Goal: Task Accomplishment & Management: Use online tool/utility

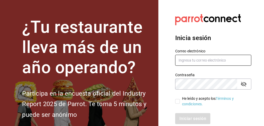
type input "anapaugg89@gmail.com"
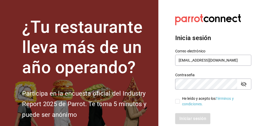
click at [178, 100] on input "He leído y acepto los Términos y condiciones." at bounding box center [177, 101] width 5 height 5
checkbox input "true"
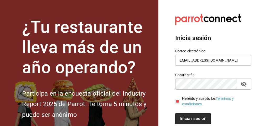
click at [183, 115] on button "Iniciar sesión" at bounding box center [193, 118] width 36 height 11
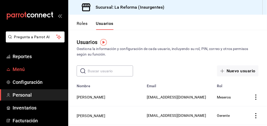
click at [29, 71] on span "Menú" at bounding box center [38, 69] width 51 height 7
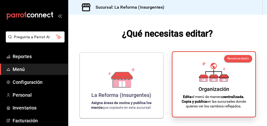
click at [185, 60] on div "Organización Edita el menú de manera centralizada. Copia y publica en las sucur…" at bounding box center [214, 84] width 70 height 57
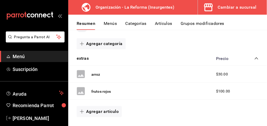
scroll to position [77, 0]
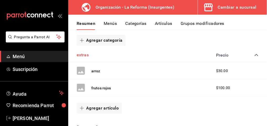
click at [87, 57] on button "extras" at bounding box center [83, 55] width 12 height 6
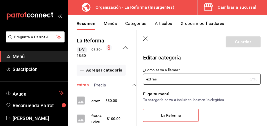
type input "a3809f38-b6c7-40e6-8348-5ad061f65023"
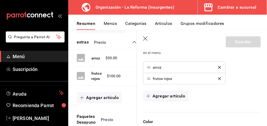
scroll to position [118, 0]
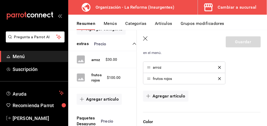
click at [108, 105] on button "Agregar artículo" at bounding box center [99, 99] width 45 height 11
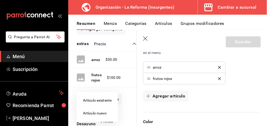
click at [105, 114] on li "Artículo nuevo" at bounding box center [97, 113] width 41 height 13
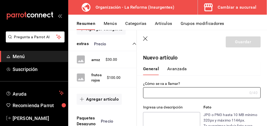
type input "AR-1756154349787"
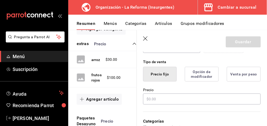
scroll to position [122, 0]
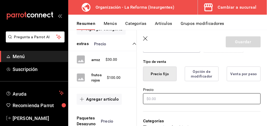
type input "proteina"
click at [174, 98] on input "text" at bounding box center [202, 98] width 118 height 11
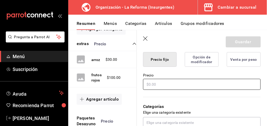
scroll to position [137, 0]
click at [192, 83] on input "text" at bounding box center [202, 84] width 118 height 11
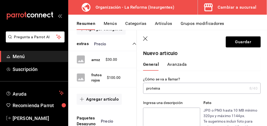
scroll to position [4, 0]
type input "$30.00"
click at [177, 88] on input "proteina" at bounding box center [195, 88] width 104 height 10
click at [161, 89] on input "proteina (pollo" at bounding box center [194, 88] width 102 height 10
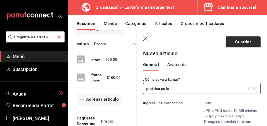
type input "proteina pollo"
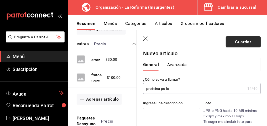
click at [234, 41] on button "Guardar" at bounding box center [243, 41] width 35 height 11
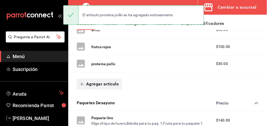
click at [108, 83] on button "Agregar artículo" at bounding box center [99, 84] width 45 height 11
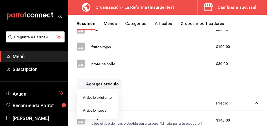
click at [98, 108] on li "Artículo nuevo" at bounding box center [97, 110] width 41 height 13
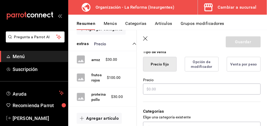
scroll to position [133, 0]
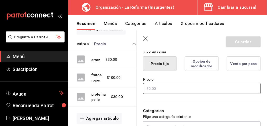
type input "guacamole"
click at [178, 85] on input "text" at bounding box center [202, 88] width 118 height 11
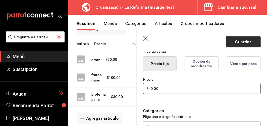
type input "$40.00"
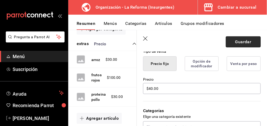
click at [246, 39] on button "Guardar" at bounding box center [243, 41] width 35 height 11
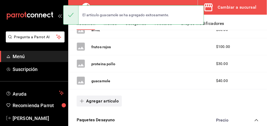
click at [95, 100] on button "Agregar artículo" at bounding box center [99, 101] width 45 height 11
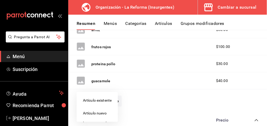
click at [97, 113] on li "Artículo nuevo" at bounding box center [97, 113] width 41 height 13
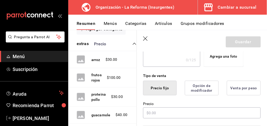
scroll to position [109, 0]
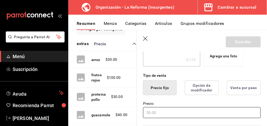
type input "papas a la francesa"
click at [172, 112] on input "text" at bounding box center [202, 112] width 118 height 11
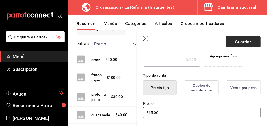
type input "$65.00"
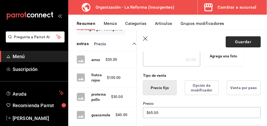
click at [239, 44] on button "Guardar" at bounding box center [243, 41] width 35 height 11
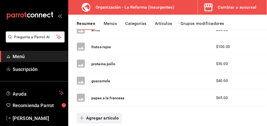
click at [83, 121] on button "Agregar artículo" at bounding box center [99, 118] width 45 height 11
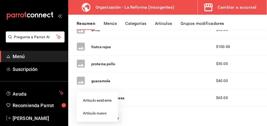
click at [107, 99] on li "Artículo existente" at bounding box center [97, 100] width 41 height 13
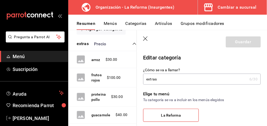
type input "a3809f38-b6c7-40e6-8348-5ad061f65023"
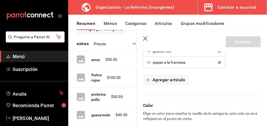
scroll to position [196, 0]
click at [156, 80] on button "Agregar artículo" at bounding box center [165, 79] width 45 height 11
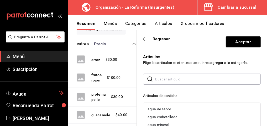
click at [156, 80] on input "text" at bounding box center [207, 79] width 105 height 10
click at [155, 110] on div "sincronizadas" at bounding box center [158, 109] width 23 height 4
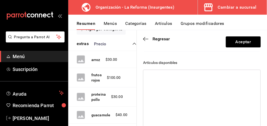
scroll to position [33, 0]
click at [177, 95] on div at bounding box center [202, 103] width 118 height 66
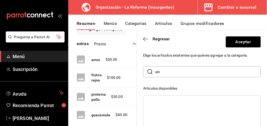
scroll to position [7, 0]
click at [172, 71] on input "sin" at bounding box center [207, 72] width 105 height 10
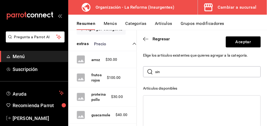
click at [162, 72] on input "sin" at bounding box center [207, 72] width 105 height 10
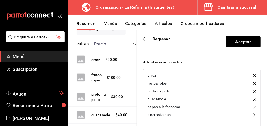
scroll to position [145, 0]
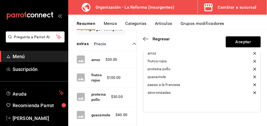
type input "sincro"
click at [158, 94] on div "sincronizadas" at bounding box center [158, 93] width 23 height 4
click at [147, 39] on icon "button" at bounding box center [145, 39] width 5 height 5
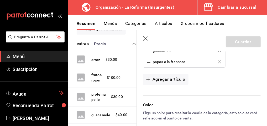
click at [147, 39] on icon "button" at bounding box center [145, 38] width 5 height 5
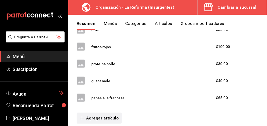
click at [98, 118] on button "Agregar artículo" at bounding box center [99, 118] width 45 height 11
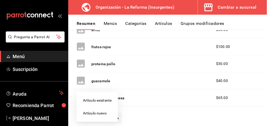
click at [100, 113] on li "Artículo nuevo" at bounding box center [97, 113] width 41 height 13
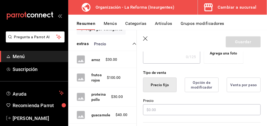
scroll to position [112, 0]
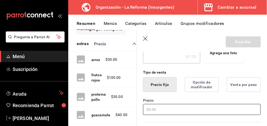
type input "sincronizadas"
click at [153, 110] on input "text" at bounding box center [202, 109] width 118 height 11
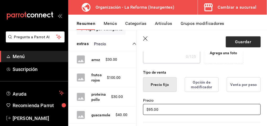
type input "$95.00"
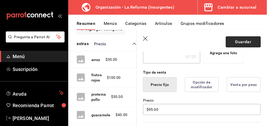
click at [242, 41] on button "Guardar" at bounding box center [243, 41] width 35 height 11
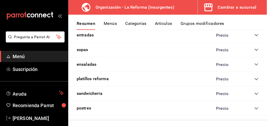
scroll to position [458, 0]
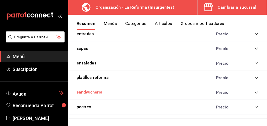
click at [93, 91] on button "sandwicheria" at bounding box center [90, 92] width 26 height 6
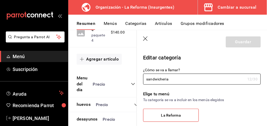
scroll to position [451, 0]
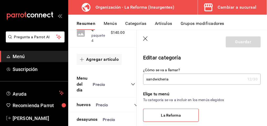
click at [110, 24] on button "Menús" at bounding box center [110, 25] width 13 height 9
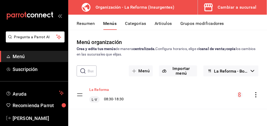
click at [98, 89] on button "La Reforma" at bounding box center [99, 89] width 20 height 5
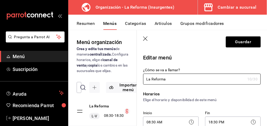
click at [82, 25] on button "Resumen" at bounding box center [86, 25] width 18 height 9
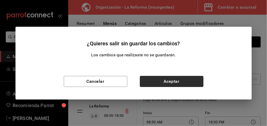
click at [163, 83] on button "Aceptar" at bounding box center [171, 81] width 63 height 11
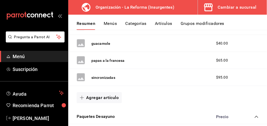
scroll to position [156, 0]
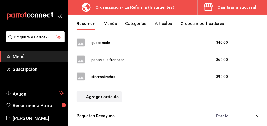
click at [108, 97] on button "Agregar artículo" at bounding box center [99, 97] width 45 height 11
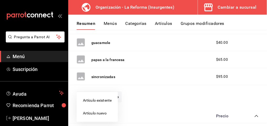
click at [99, 114] on li "Artículo nuevo" at bounding box center [97, 113] width 41 height 13
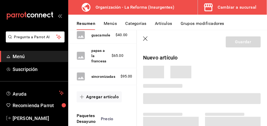
scroll to position [192, 0]
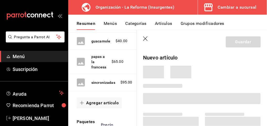
click at [147, 39] on icon "button" at bounding box center [145, 38] width 5 height 5
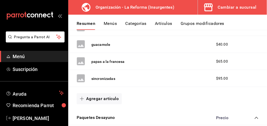
scroll to position [153, 0]
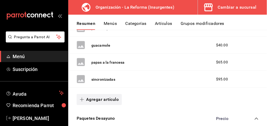
click at [94, 100] on button "Agregar artículo" at bounding box center [99, 99] width 45 height 11
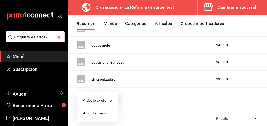
click at [95, 113] on li "Artículo nuevo" at bounding box center [97, 113] width 41 height 13
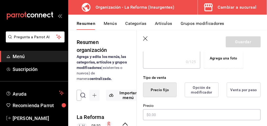
scroll to position [119, 0]
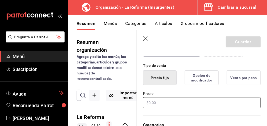
type input "jamon"
click at [168, 99] on input "text" at bounding box center [202, 102] width 118 height 11
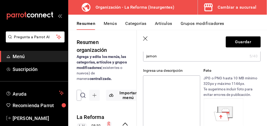
scroll to position [31, 0]
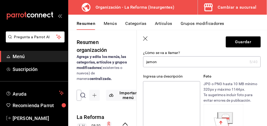
type input "$20.00"
click at [146, 99] on textarea at bounding box center [171, 112] width 57 height 63
type textarea "d"
type textarea "x"
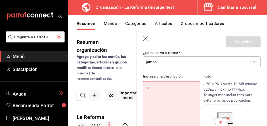
type textarea "do"
type textarea "x"
type textarea "dos"
type textarea "x"
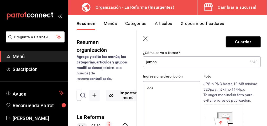
type textarea "dos r"
type textarea "x"
type textarea "dos reb"
type textarea "x"
type textarea "dos reban"
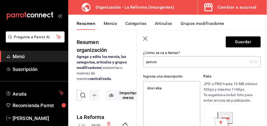
type textarea "x"
type textarea "dos rebana"
type textarea "x"
type textarea "dos rebanad"
type textarea "x"
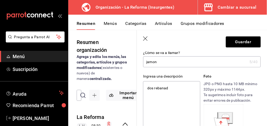
type textarea "dos rebanada"
type textarea "x"
type textarea "dos rebanadas"
type textarea "x"
type textarea "dos rebanadas"
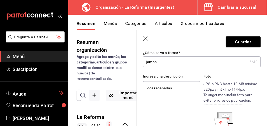
type textarea "x"
type textarea "dos rebanadas e"
type textarea "x"
type textarea "dos rebanadas ex"
type textarea "x"
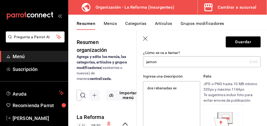
type textarea "dos rebanadas ext"
type textarea "x"
type textarea "dos rebanadas extra"
type textarea "x"
type textarea "dos rebanadas extra d"
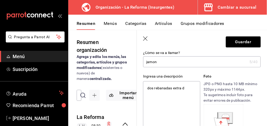
type textarea "x"
type textarea "dos rebanadas extra de"
type textarea "x"
type textarea "dos rebanadas extra de"
type textarea "x"
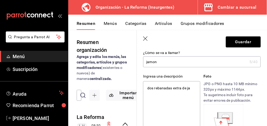
type textarea "dos rebanadas extra de jam"
type textarea "x"
type textarea "dos rebanadas extra [PERSON_NAME]"
type textarea "x"
type textarea "dos rebanadas extra de jamon"
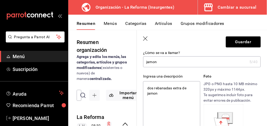
type textarea "x"
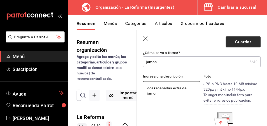
type textarea "dos rebanadas extra de jamon"
click at [236, 44] on button "Guardar" at bounding box center [243, 41] width 35 height 11
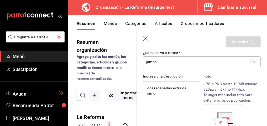
type textarea "x"
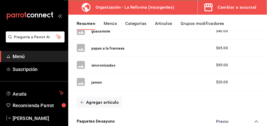
scroll to position [168, 0]
click at [107, 99] on button "Agregar artículo" at bounding box center [99, 102] width 45 height 11
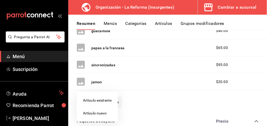
click at [104, 117] on li "Artículo nuevo" at bounding box center [97, 113] width 41 height 13
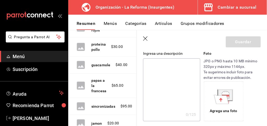
scroll to position [54, 0]
type input "queso"
click at [178, 74] on textarea at bounding box center [171, 89] width 57 height 63
type textarea "50"
type textarea "x"
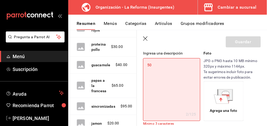
type textarea "50"
type textarea "x"
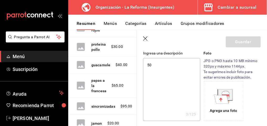
type textarea "50 g"
type textarea "x"
type textarea "50 gr"
type textarea "x"
type textarea "50 gr"
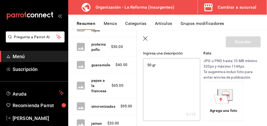
type textarea "x"
type textarea "50 gr d"
type textarea "x"
type textarea "50 gr de"
type textarea "x"
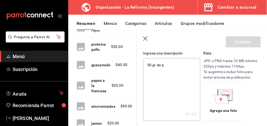
type textarea "50 gr de qu"
type textarea "x"
type textarea "50 gr de que"
type textarea "x"
type textarea "50 gr de queso"
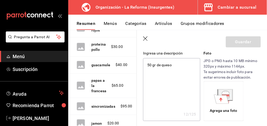
type textarea "x"
type textarea "50 gr de queso e"
type textarea "x"
type textarea "50 gr de queso extra"
type textarea "x"
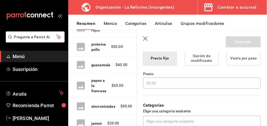
scroll to position [142, 0]
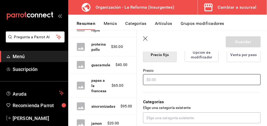
type textarea "50 gr de queso extra"
type textarea "x"
click at [178, 82] on input "text" at bounding box center [202, 79] width 118 height 11
type input "$2.00"
type textarea "x"
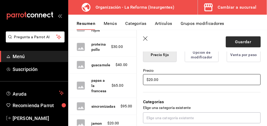
type input "$20.00"
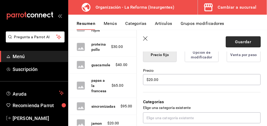
click at [232, 45] on button "Guardar" at bounding box center [243, 41] width 35 height 11
type textarea "x"
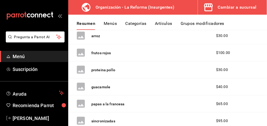
scroll to position [111, 0]
click at [102, 52] on button "frutos rojos" at bounding box center [101, 53] width 20 height 5
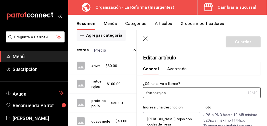
type textarea "x"
type input "$100.00"
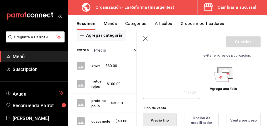
scroll to position [77, 0]
click at [95, 69] on button "arroz" at bounding box center [95, 65] width 9 height 5
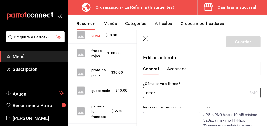
scroll to position [143, 0]
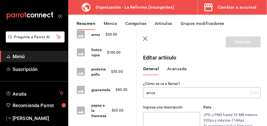
click at [143, 40] on icon "button" at bounding box center [145, 38] width 5 height 5
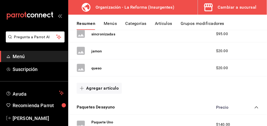
scroll to position [199, 0]
click at [99, 85] on button "Agregar artículo" at bounding box center [99, 88] width 45 height 11
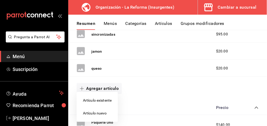
click at [93, 109] on li "Artículo nuevo" at bounding box center [97, 113] width 41 height 13
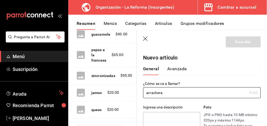
type input "arrachera"
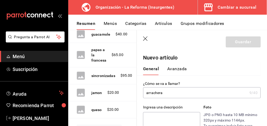
type textarea "e"
type textarea "x"
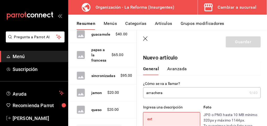
type textarea "extr"
type textarea "x"
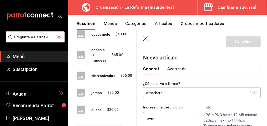
type textarea "extra"
type textarea "x"
type textarea "extra"
type textarea "x"
type textarea "extra d"
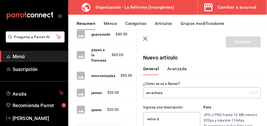
type textarea "x"
type textarea "extra de"
type textarea "x"
type textarea "extra de a"
type textarea "x"
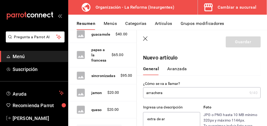
type textarea "extra de arr"
type textarea "x"
type textarea "extra [PERSON_NAME]"
type textarea "x"
type textarea "extra [PERSON_NAME]"
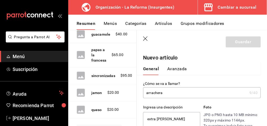
type textarea "x"
type textarea "extra [PERSON_NAME]"
type textarea "x"
type textarea "extra de arrachera"
type textarea "x"
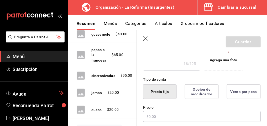
scroll to position [105, 0]
type textarea "extra de arrachera"
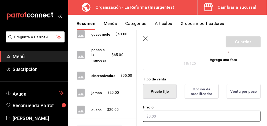
type textarea "x"
click at [148, 116] on input "text" at bounding box center [202, 116] width 118 height 11
type input "$5.00"
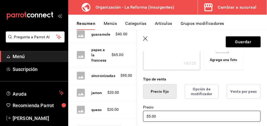
type textarea "x"
type input "$50.00"
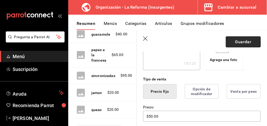
click at [236, 41] on button "Guardar" at bounding box center [243, 41] width 35 height 11
type textarea "x"
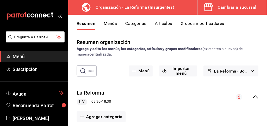
click at [208, 97] on div "La Reforma L-V 08:30 - 18:30" at bounding box center [167, 97] width 199 height 24
click at [192, 5] on div "Organización - La Reforma (Insurgentes) Cambiar a sucursal" at bounding box center [167, 7] width 199 height 15
click at [109, 25] on button "Menús" at bounding box center [110, 25] width 13 height 9
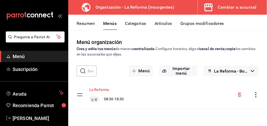
click at [98, 92] on button "La Reforma" at bounding box center [99, 89] width 20 height 5
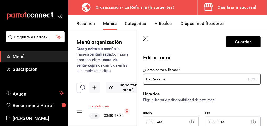
scroll to position [23, 0]
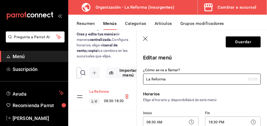
click at [98, 89] on button "La Reforma" at bounding box center [99, 91] width 20 height 5
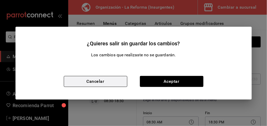
click at [101, 84] on button "Cancelar" at bounding box center [95, 81] width 63 height 11
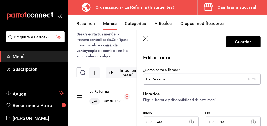
click at [88, 22] on button "Resumen" at bounding box center [86, 25] width 18 height 9
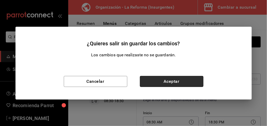
click at [152, 84] on button "Aceptar" at bounding box center [171, 81] width 63 height 11
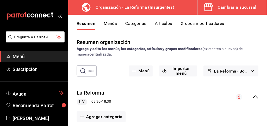
click at [137, 99] on div "La Reforma L-V 08:30 - 18:30" at bounding box center [167, 97] width 199 height 24
click at [86, 92] on button "La Reforma" at bounding box center [91, 93] width 28 height 8
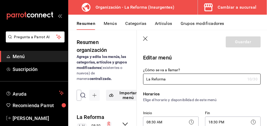
checkbox input "true"
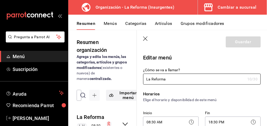
checkbox input "true"
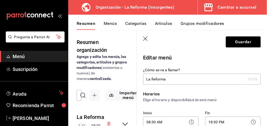
click at [108, 25] on button "Menús" at bounding box center [110, 25] width 13 height 9
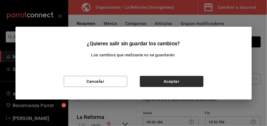
click at [171, 81] on button "Aceptar" at bounding box center [171, 81] width 63 height 11
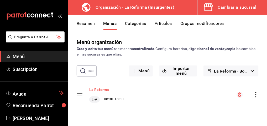
click at [103, 90] on button "La Reforma" at bounding box center [99, 89] width 20 height 5
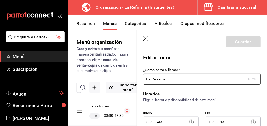
checkbox input "true"
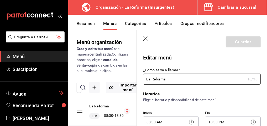
checkbox input "true"
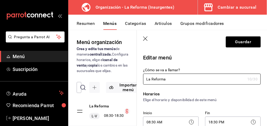
scroll to position [23, 3]
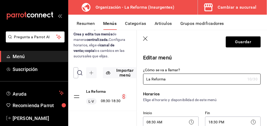
click at [87, 25] on button "Resumen" at bounding box center [86, 25] width 18 height 9
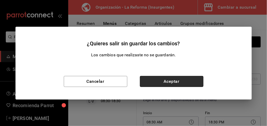
click at [160, 85] on button "Aceptar" at bounding box center [171, 81] width 63 height 11
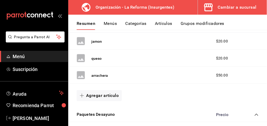
scroll to position [214, 0]
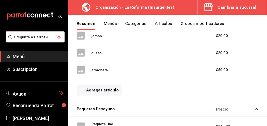
click at [234, 8] on div "Cambiar a sucursal" at bounding box center [237, 7] width 39 height 7
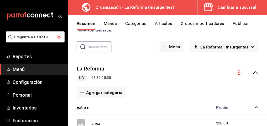
scroll to position [23, 0]
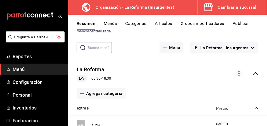
click at [119, 7] on h3 "Organización - La Reforma (Insurgentes)" at bounding box center [132, 7] width 83 height 6
click at [201, 8] on button "Cambiar a sucursal" at bounding box center [230, 7] width 65 height 15
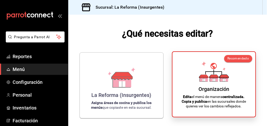
click at [187, 85] on div "Organización Edita el menú de manera centralizada. Copia y publica en las sucur…" at bounding box center [214, 84] width 70 height 57
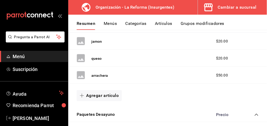
scroll to position [209, 0]
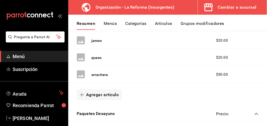
click at [217, 23] on button "Grupos modificadores" at bounding box center [202, 25] width 44 height 9
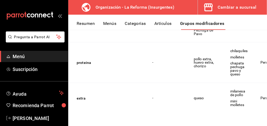
scroll to position [272, 0]
click at [162, 22] on button "Artículos" at bounding box center [162, 25] width 17 height 9
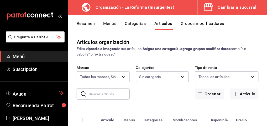
type input "64c71c5b-66ef-4c6c-8ff4-f83e5726a633"
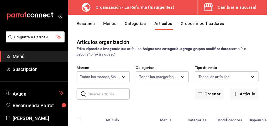
type input "980375b0-baeb-4d59-aa06-94099be9726d,42af142e-e3bb-4290-9b57-c52a2d49a6ee,dad3d…"
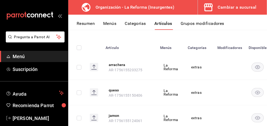
scroll to position [70, 0]
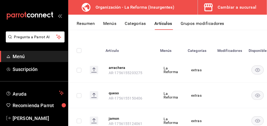
click at [133, 25] on button "Categorías" at bounding box center [135, 25] width 21 height 9
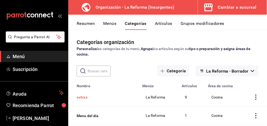
click at [85, 99] on button "extras" at bounding box center [103, 97] width 52 height 5
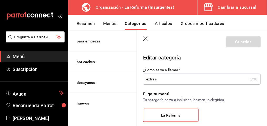
click at [174, 115] on span "La Reforma" at bounding box center [171, 115] width 20 height 4
click at [0, 0] on input "La Reforma" at bounding box center [0, 0] width 0 height 0
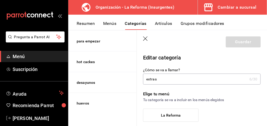
click at [180, 114] on label "La Reforma" at bounding box center [170, 115] width 55 height 13
click at [0, 0] on input "La Reforma" at bounding box center [0, 0] width 0 height 0
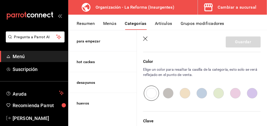
scroll to position [324, 0]
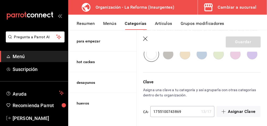
click at [236, 41] on div "Guardar" at bounding box center [243, 41] width 35 height 11
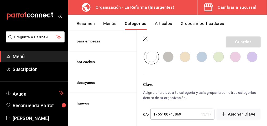
scroll to position [314, 0]
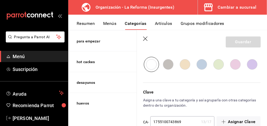
click at [188, 60] on input "radio" at bounding box center [185, 64] width 17 height 15
radio input "true"
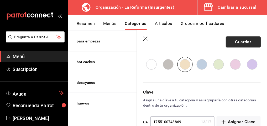
click at [233, 39] on button "Guardar" at bounding box center [243, 41] width 35 height 11
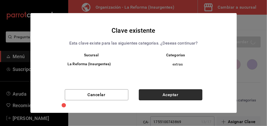
click at [161, 94] on button "Aceptar" at bounding box center [170, 94] width 63 height 11
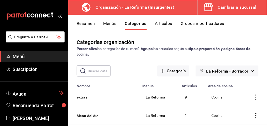
click at [213, 3] on icon "button" at bounding box center [208, 7] width 10 height 10
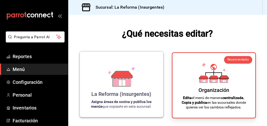
click at [150, 64] on div "La Reforma (Insurgentes) Asigna áreas de cocina y publica los menús que copiast…" at bounding box center [121, 84] width 71 height 57
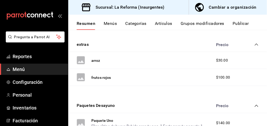
scroll to position [76, 0]
click at [86, 45] on button "extras" at bounding box center [83, 44] width 12 height 6
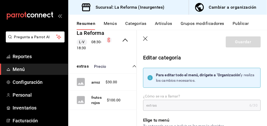
type input "1087b18b-0c6c-4175-bc32-f3d9b70fae55"
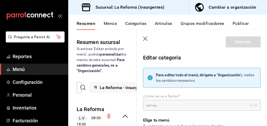
click at [213, 6] on div "Cambiar a organización" at bounding box center [232, 7] width 47 height 7
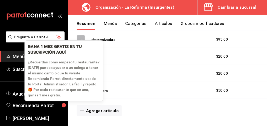
click at [64, 105] on div "button" at bounding box center [63, 105] width 5 height 5
click at [63, 104] on div "button" at bounding box center [63, 105] width 9 height 9
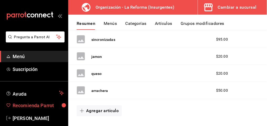
click at [50, 106] on span "Recomienda Parrot" at bounding box center [38, 105] width 51 height 7
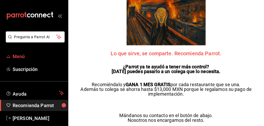
click at [44, 58] on span "Menú" at bounding box center [38, 56] width 51 height 7
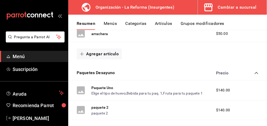
scroll to position [255, 0]
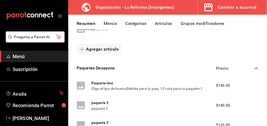
click at [129, 23] on button "Categorías" at bounding box center [135, 25] width 21 height 9
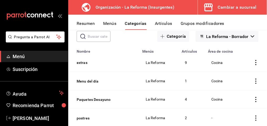
scroll to position [23, 0]
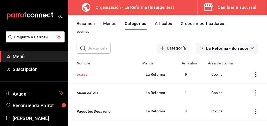
click at [81, 73] on button "extras" at bounding box center [103, 74] width 52 height 5
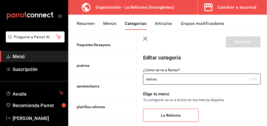
scroll to position [114, 0]
click at [81, 23] on button "Resumen" at bounding box center [86, 25] width 18 height 9
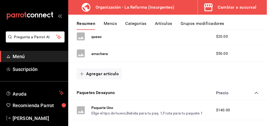
scroll to position [231, 0]
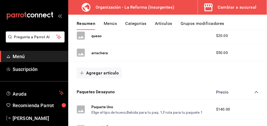
click at [175, 9] on div "Organización - La Reforma (Insurgentes)" at bounding box center [124, 7] width 104 height 15
